Goal: Find specific page/section: Find specific page/section

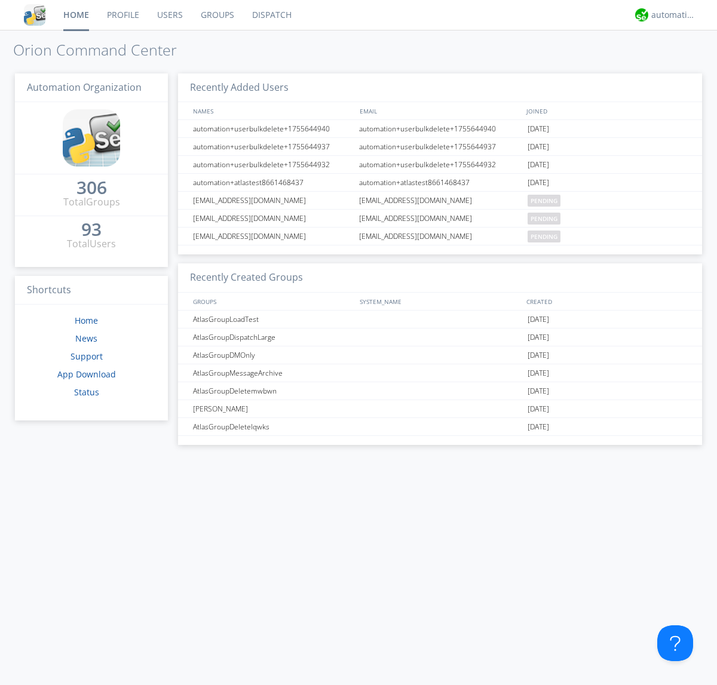
click at [271, 15] on link "Dispatch" at bounding box center [271, 15] width 57 height 30
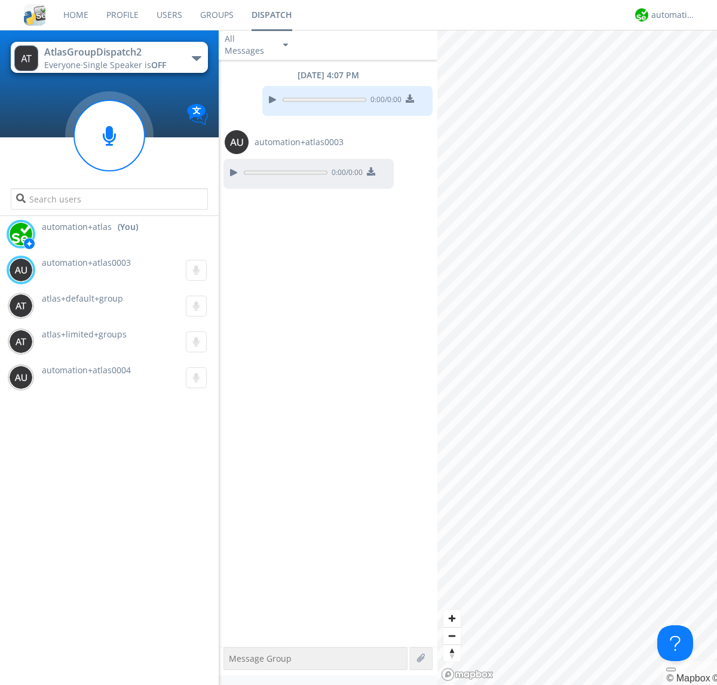
click at [196, 58] on div "button" at bounding box center [197, 58] width 10 height 5
click at [0, 0] on span "AtlasGroupDispatch" at bounding box center [0, 0] width 0 height 0
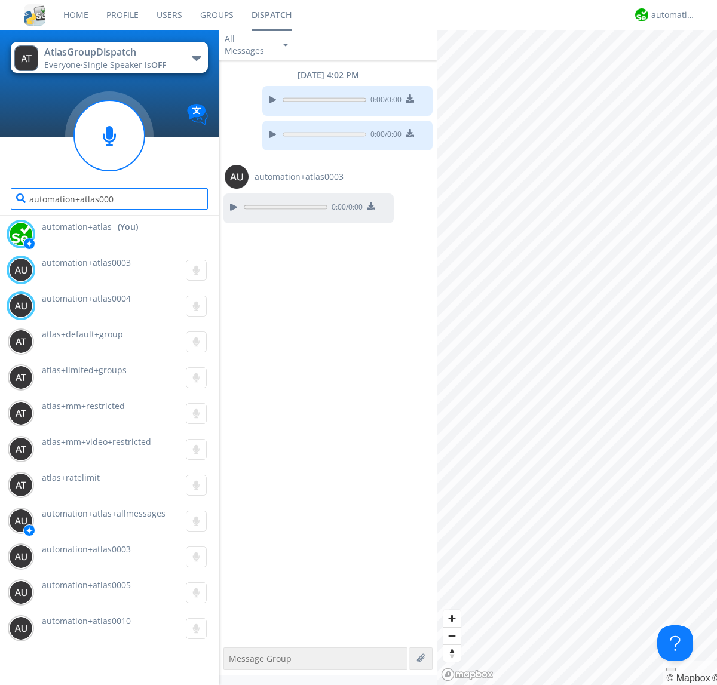
type input "automation+atlas0004"
click at [670, 15] on div "automation+atlas" at bounding box center [673, 15] width 45 height 12
